Goal: Task Accomplishment & Management: Manage account settings

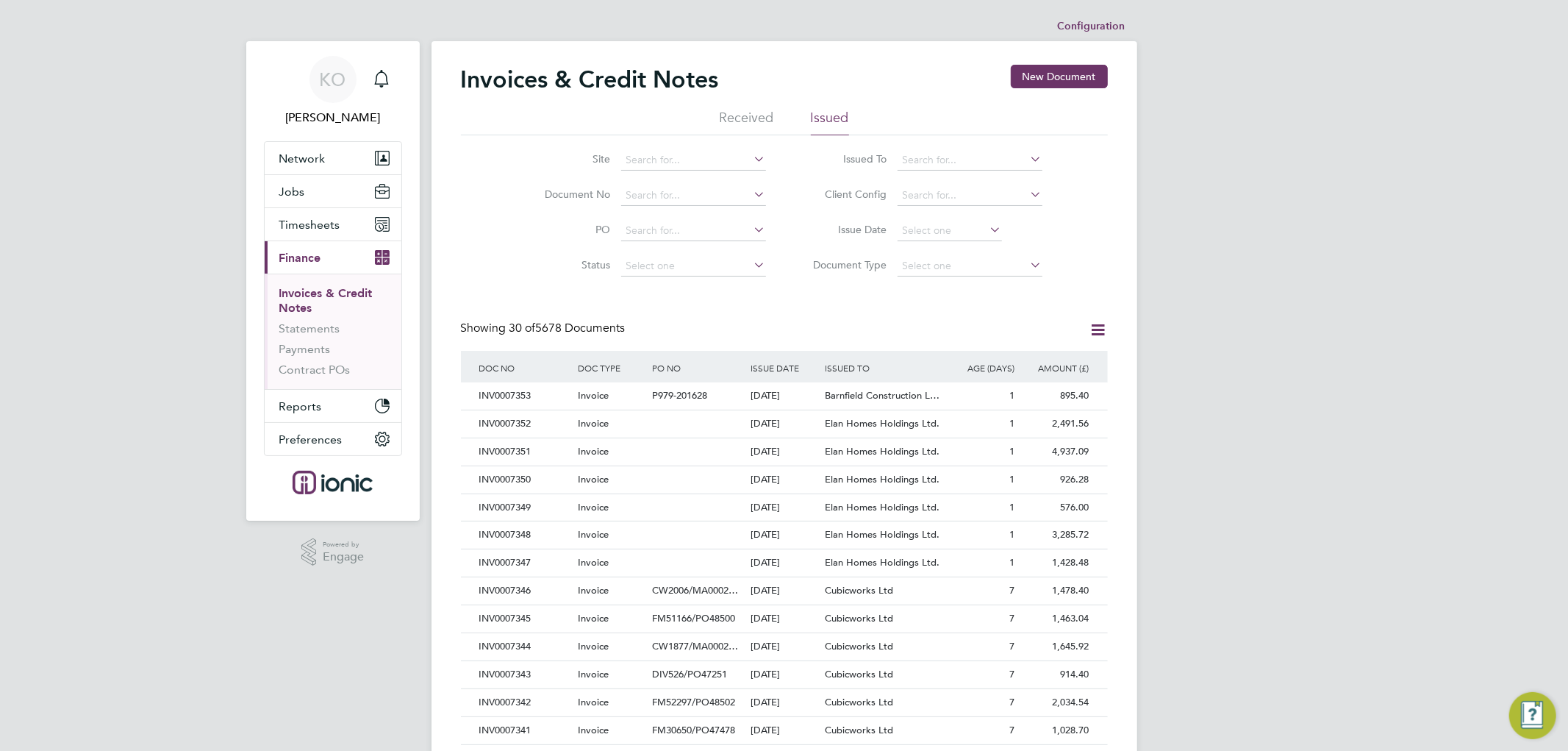
click at [785, 306] on div "Invoices & Credit Notes New Document Received Issued Site Document No PO Status…" at bounding box center [784, 656] width 647 height 1182
click at [919, 236] on input at bounding box center [949, 230] width 104 height 20
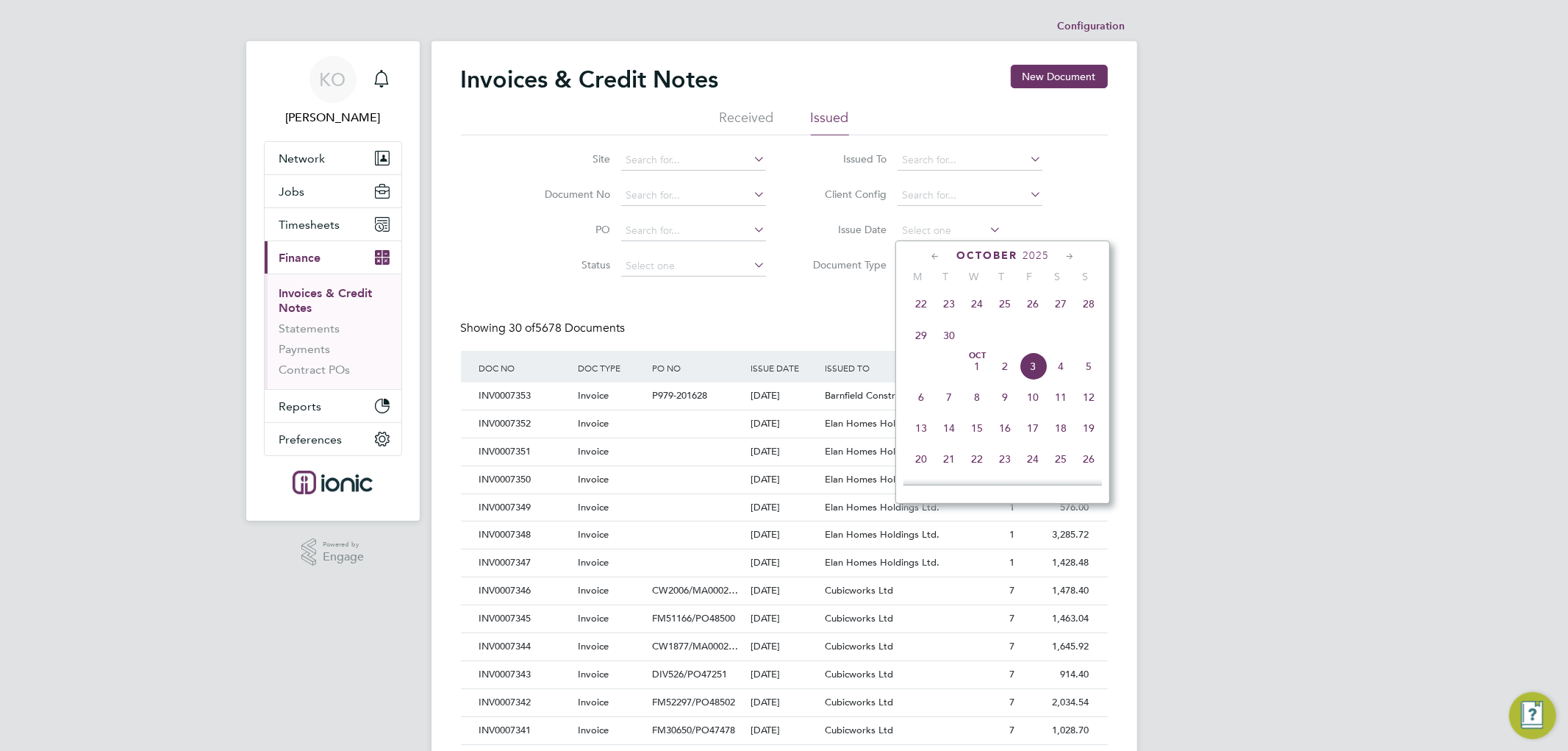
click at [1037, 369] on span "3" at bounding box center [1032, 366] width 28 height 28
type input "[DATE]"
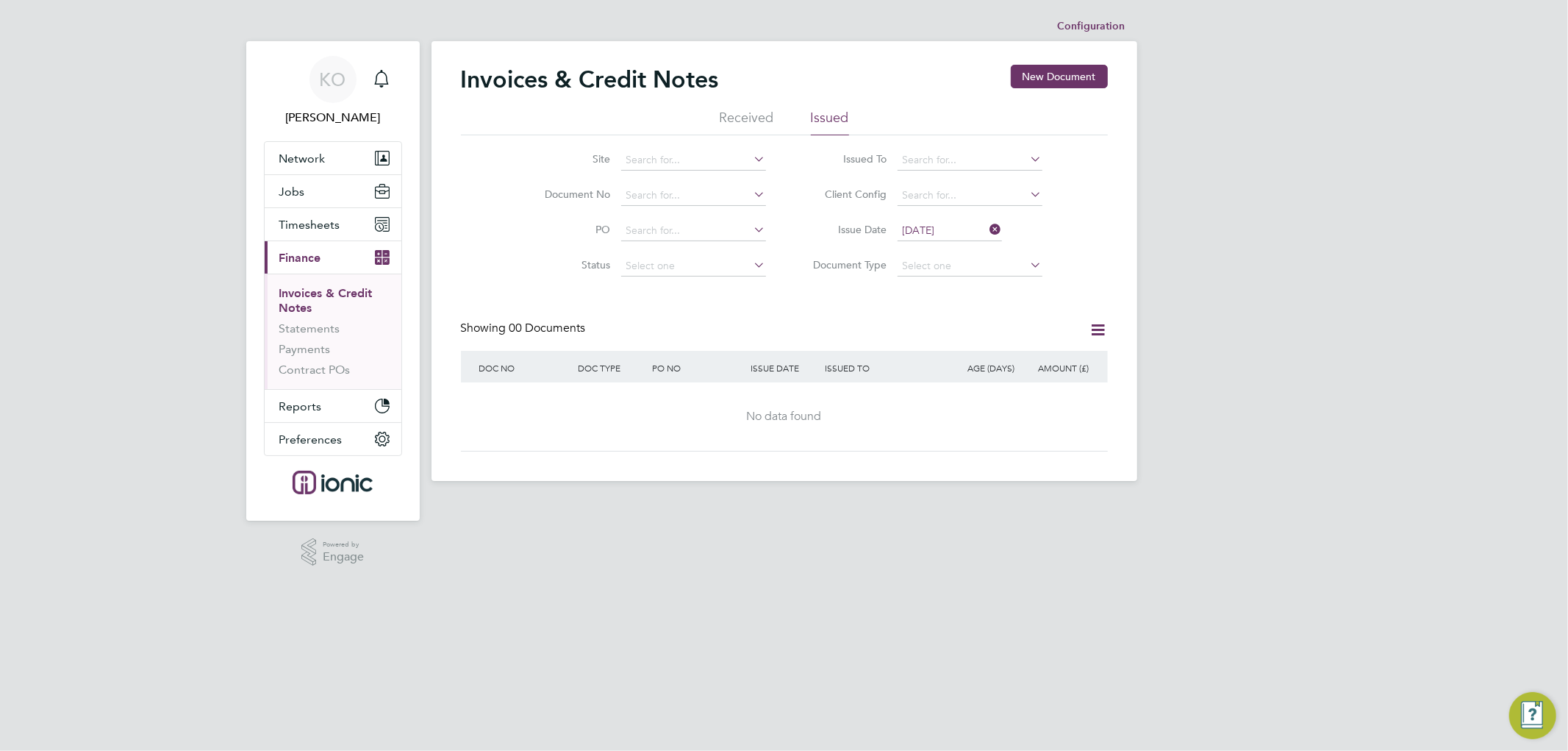
click at [502, 186] on div "Site Document No PO Status Paid Date Issued To Received From Client Config Issu…" at bounding box center [784, 210] width 647 height 148
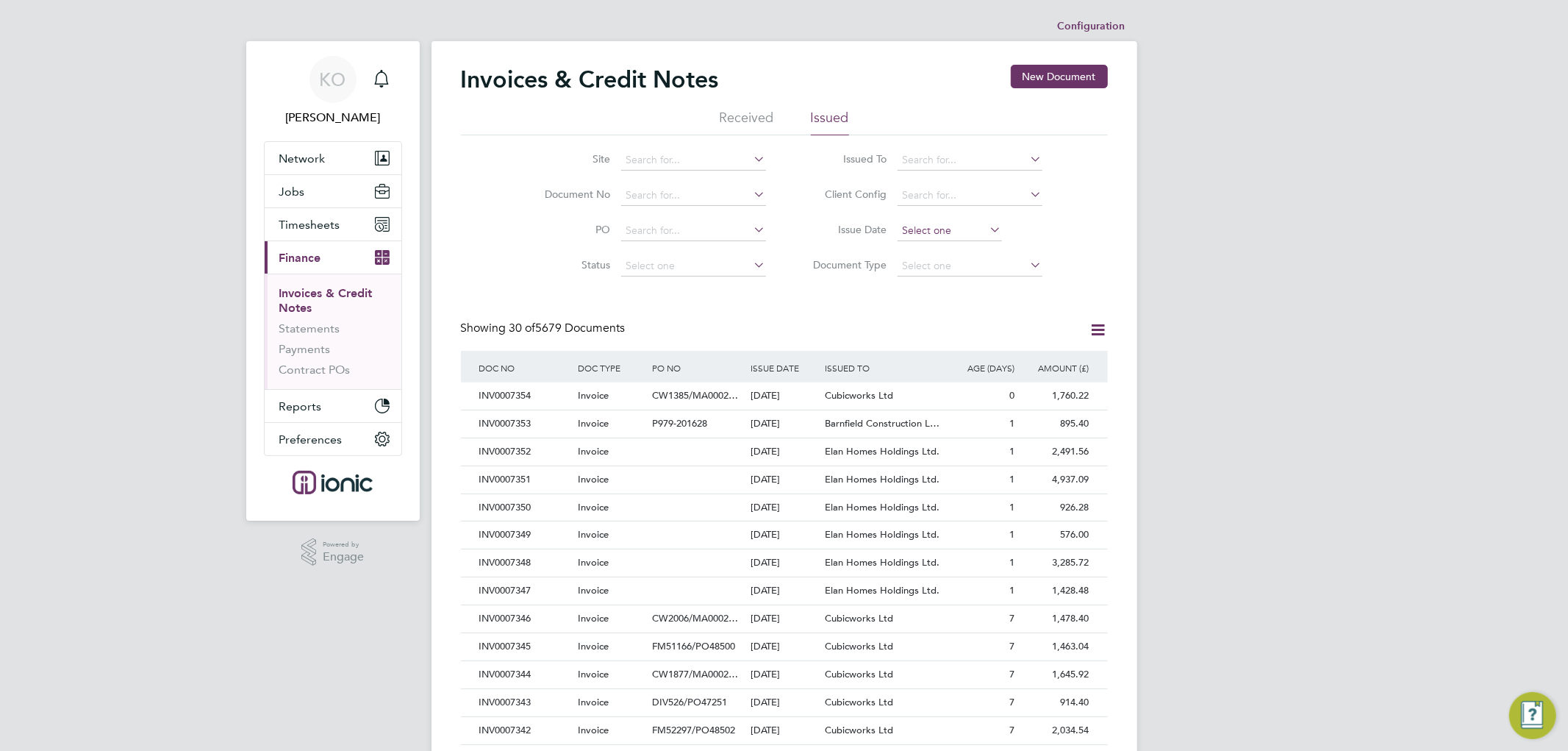
click at [943, 228] on input at bounding box center [949, 230] width 104 height 20
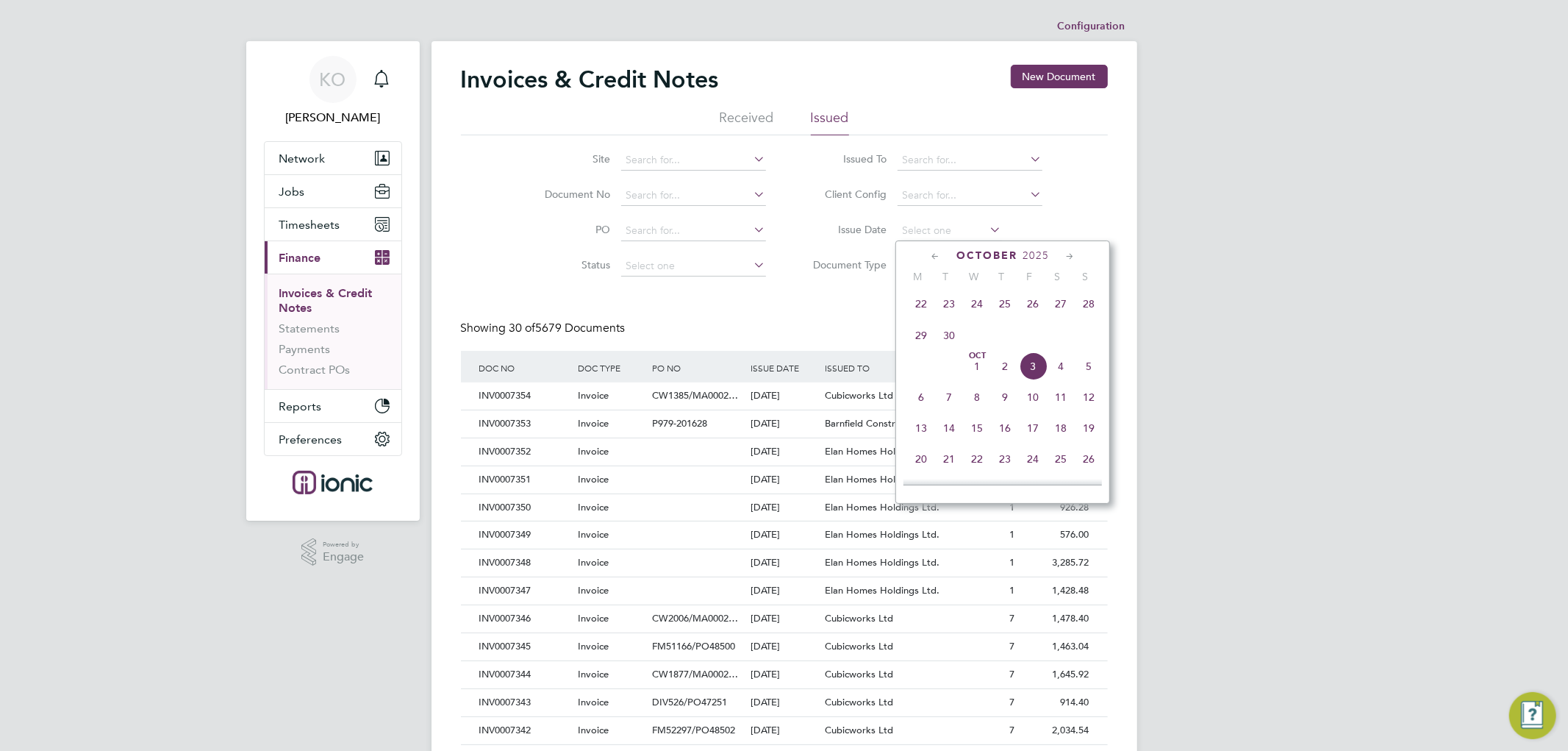
click at [1031, 363] on span "3" at bounding box center [1032, 366] width 28 height 28
type input "[DATE]"
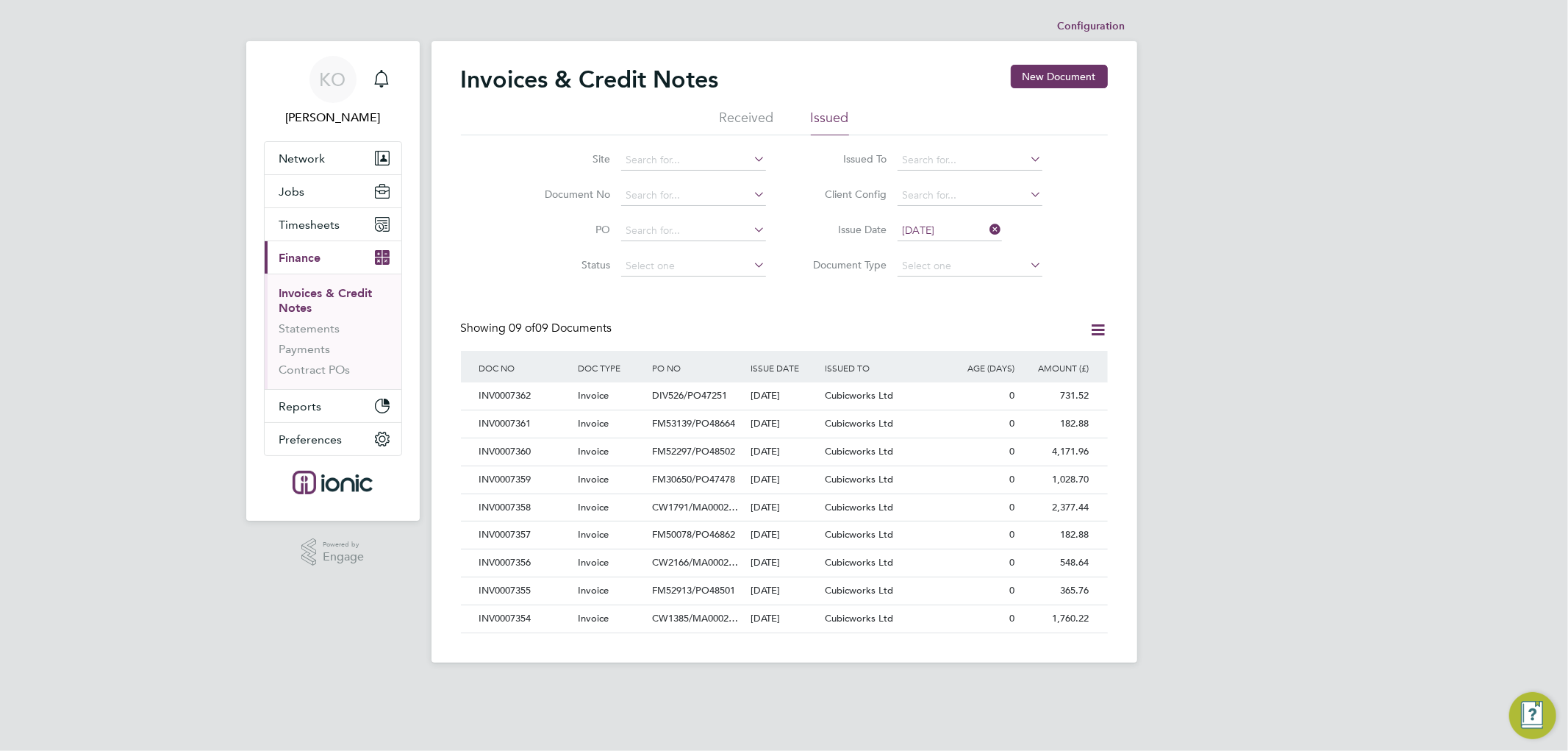
click at [1095, 327] on icon at bounding box center [1098, 329] width 18 height 18
click at [1025, 358] on li "Download invoices" at bounding box center [1030, 364] width 147 height 20
click at [814, 285] on div "Invoices & Credit Notes New Document Received Issued Site Document No PO Status…" at bounding box center [784, 349] width 647 height 568
